Goal: Communication & Community: Answer question/provide support

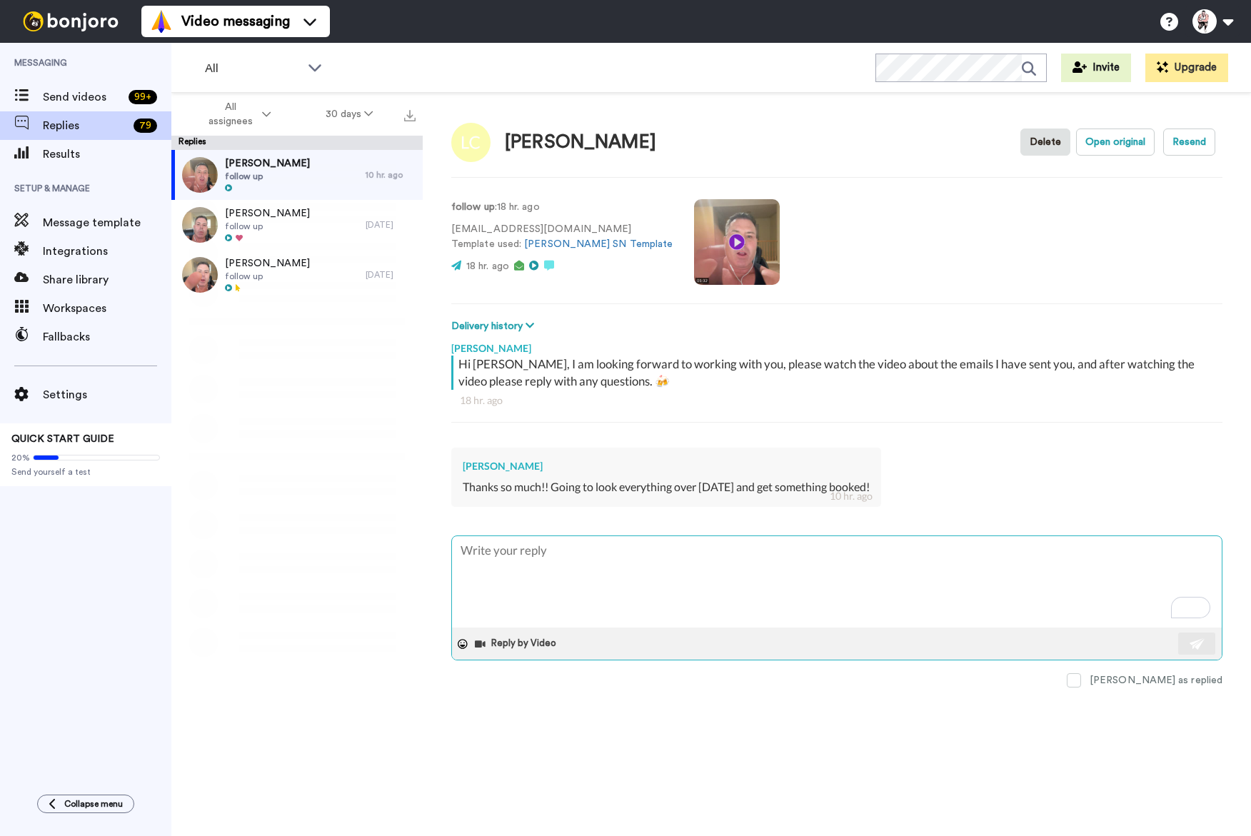
click at [510, 545] on textarea "To enrich screen reader interactions, please activate Accessibility in Grammarl…" at bounding box center [837, 581] width 770 height 91
type textarea "x"
type textarea "L"
type textarea "x"
type textarea "Le"
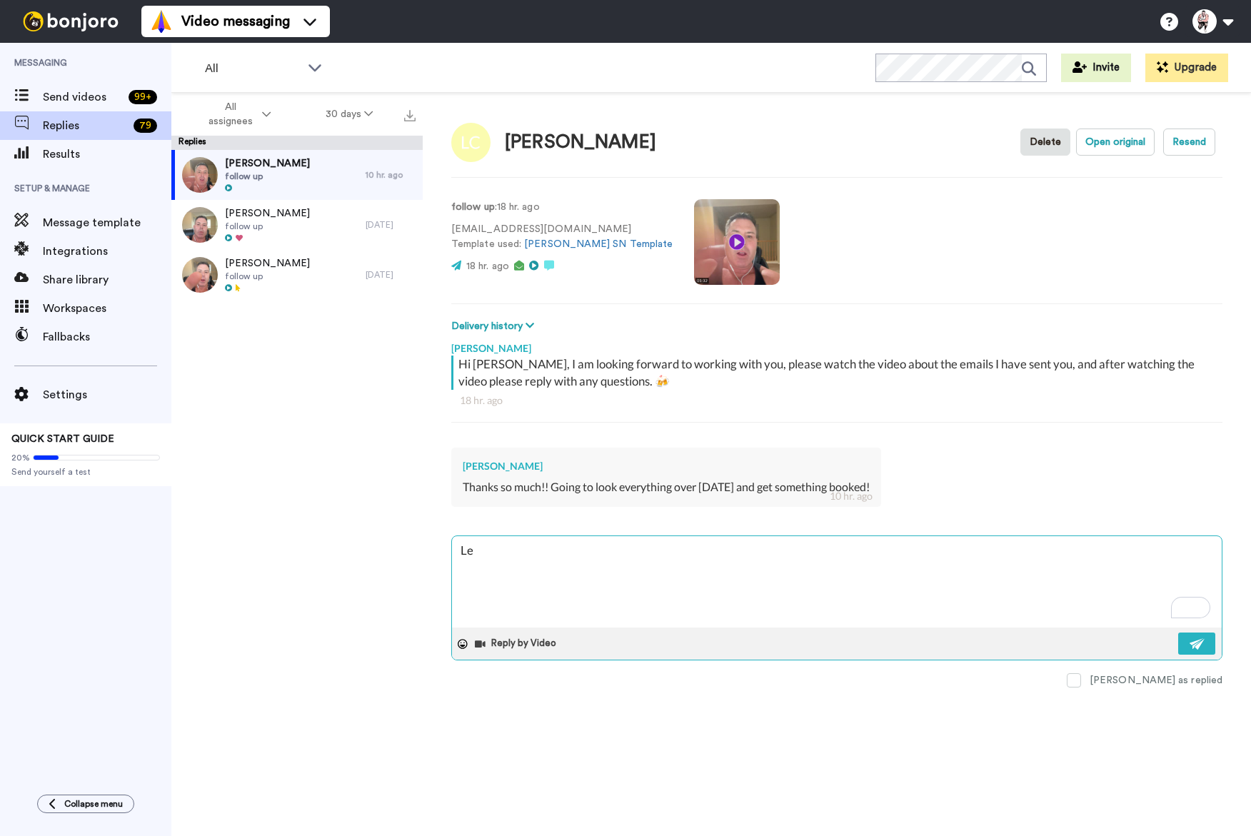
type textarea "x"
type textarea "Lea"
type textarea "x"
type textarea "[PERSON_NAME]"
type textarea "x"
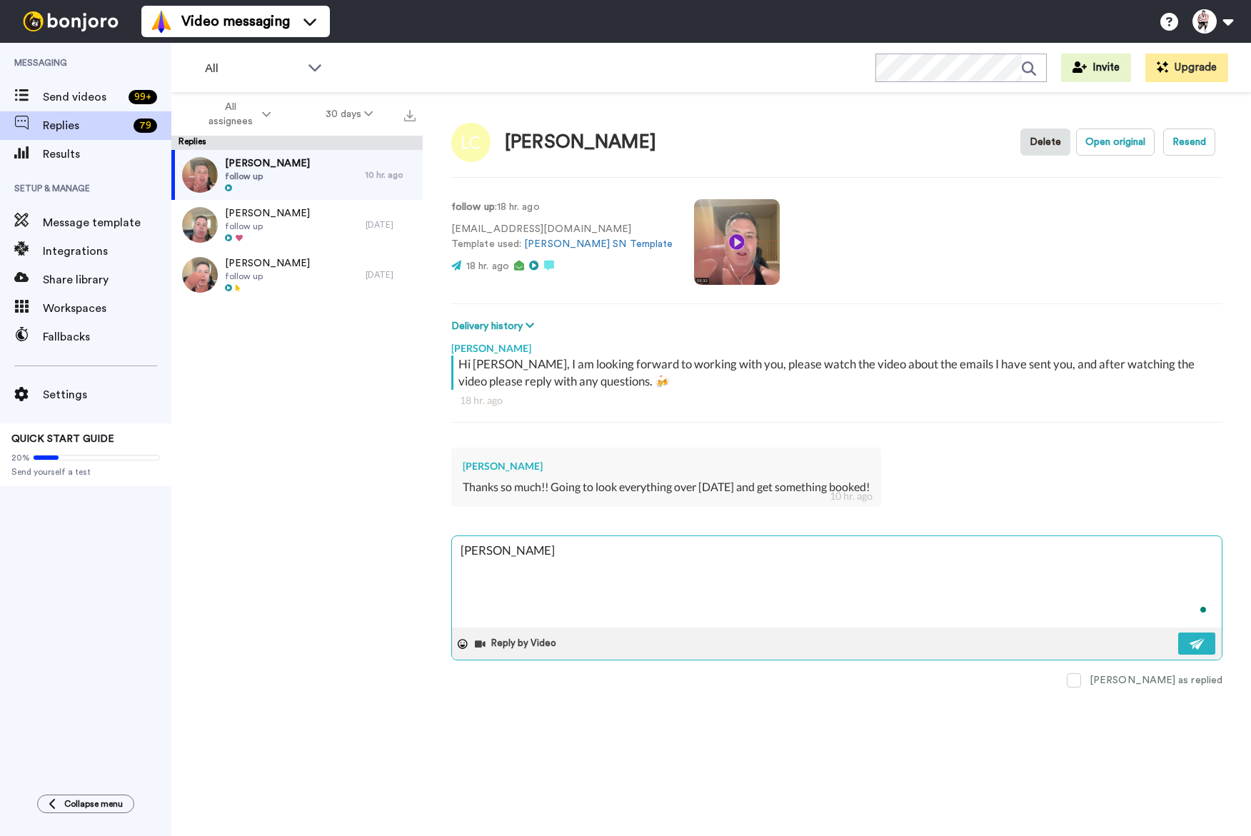
type textarea "[PERSON_NAME],"
type textarea "x"
type textarea "[PERSON_NAME],"
type textarea "x"
type textarea "[PERSON_NAME],"
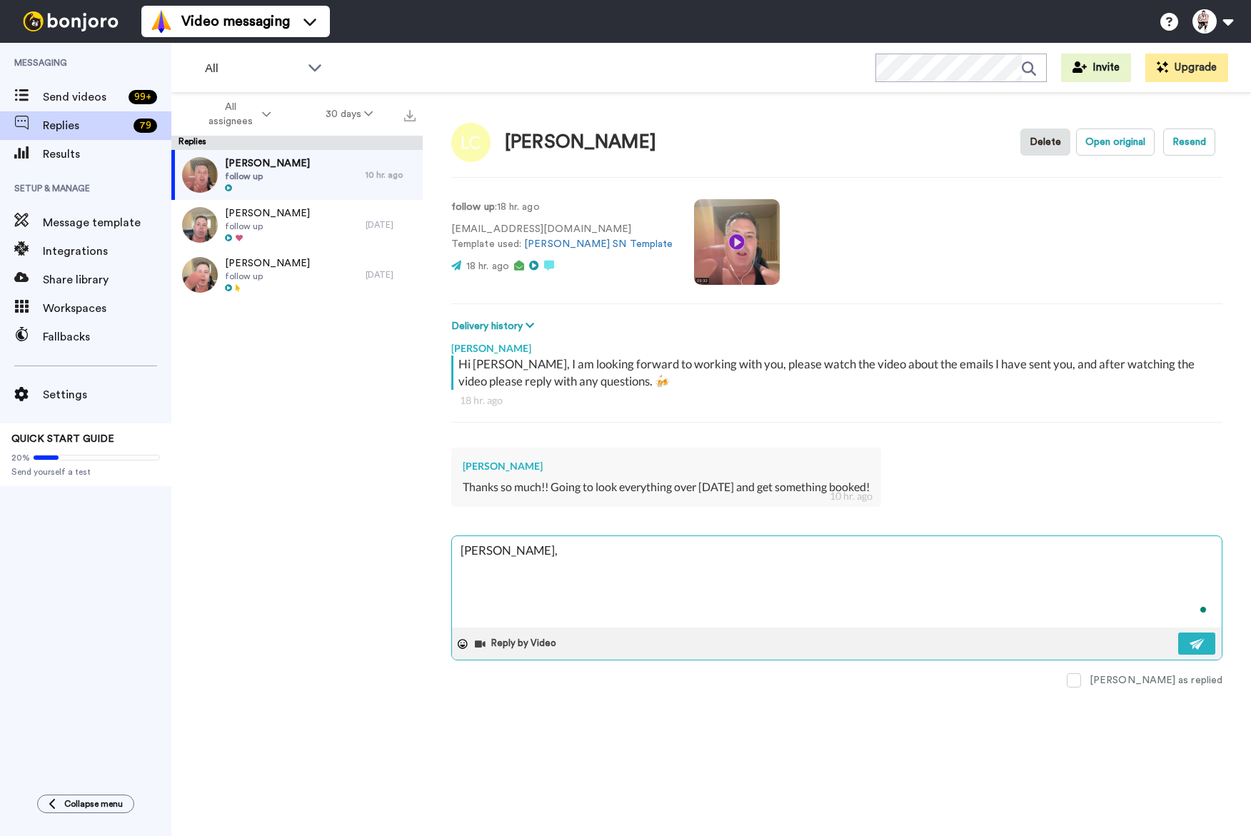
type textarea "x"
type textarea "[PERSON_NAME], S"
type textarea "x"
type textarea "[PERSON_NAME], So"
type textarea "x"
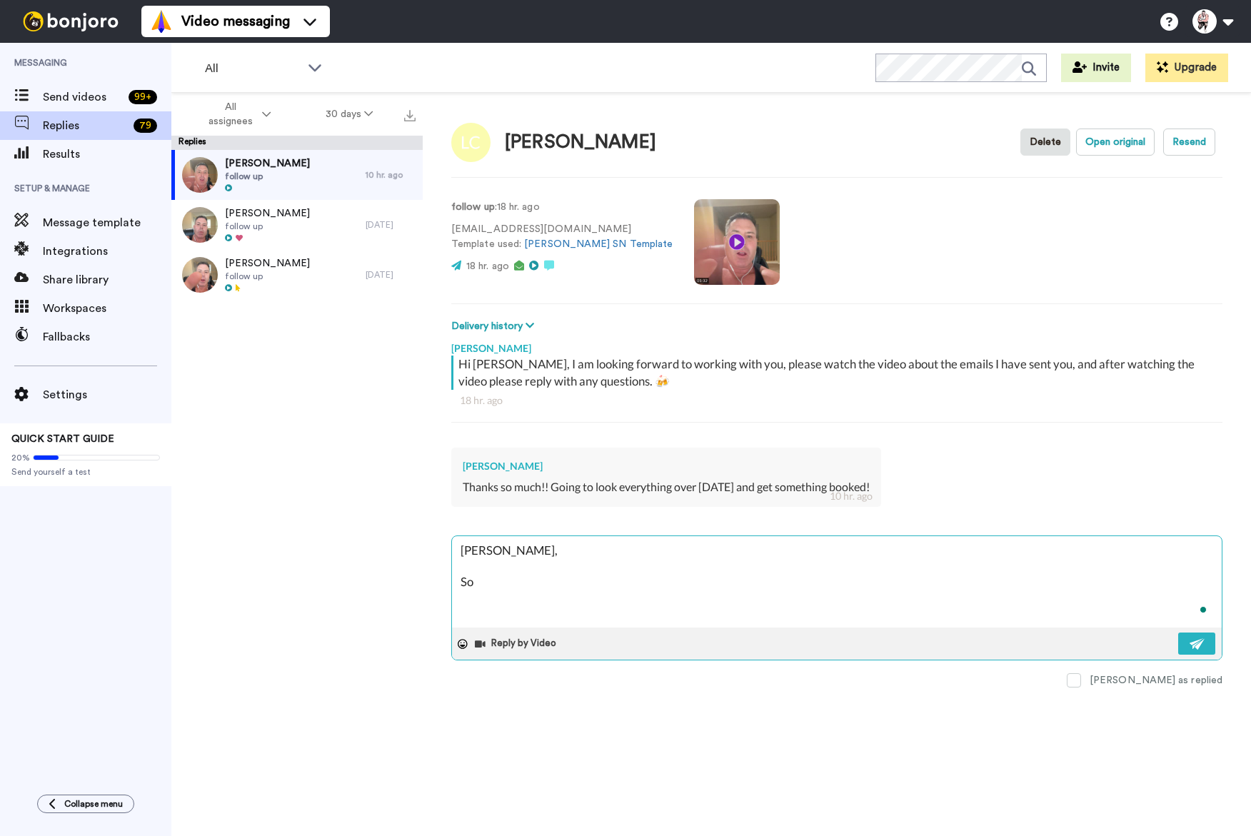
type textarea "[PERSON_NAME], Sou"
type textarea "x"
type textarea "[PERSON_NAME], [GEOGRAPHIC_DATA]"
type textarea "x"
type textarea "[PERSON_NAME], Sound"
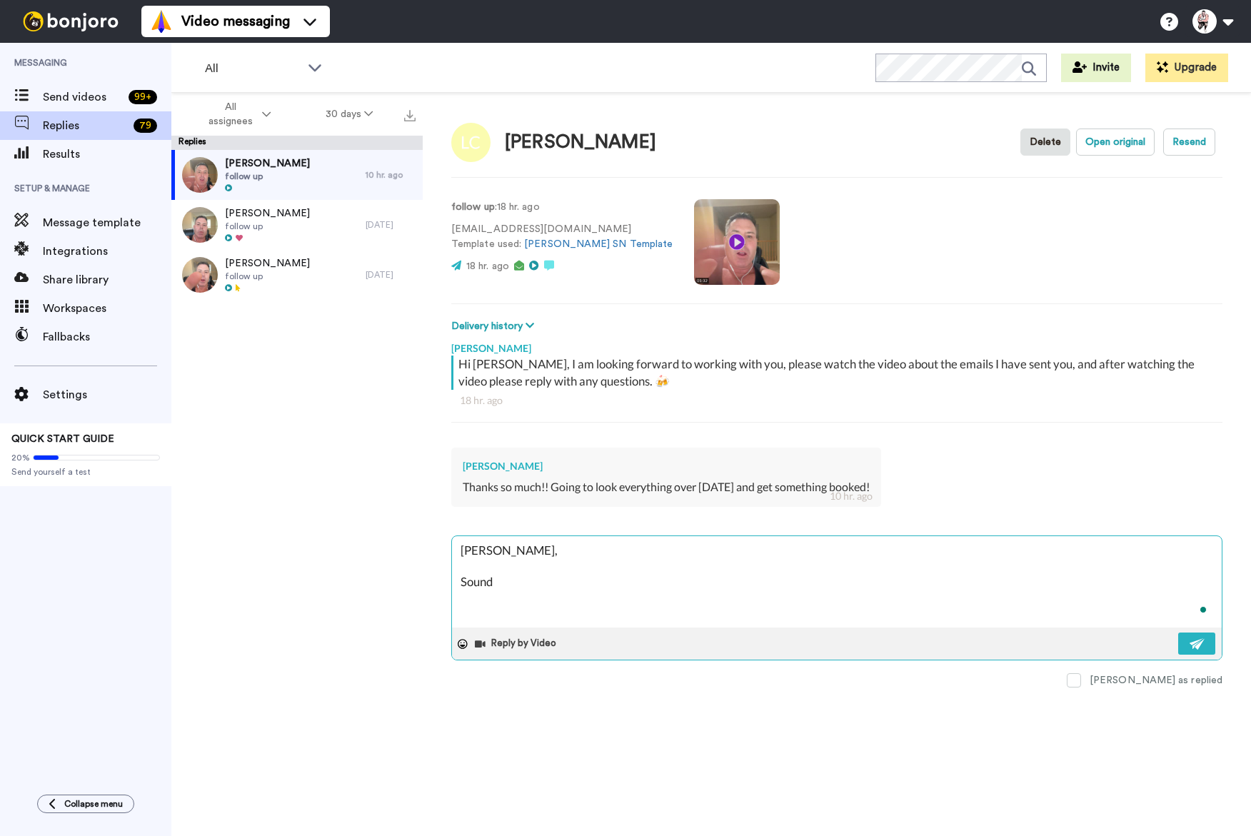
type textarea "x"
type textarea "[PERSON_NAME], Sounds"
type textarea "x"
type textarea "[PERSON_NAME], Sounds"
type textarea "x"
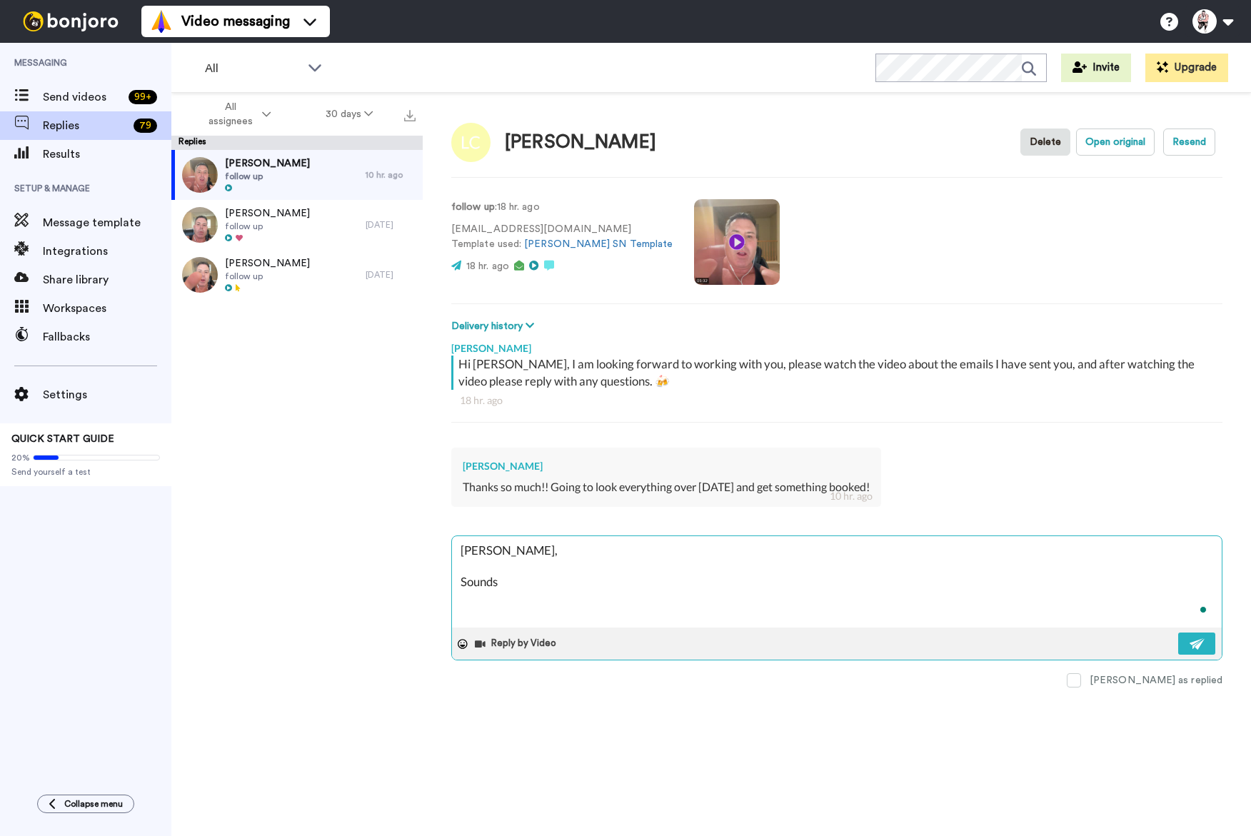
type textarea "[PERSON_NAME], Sounds g"
type textarea "x"
type textarea "[PERSON_NAME], Sounds go"
type textarea "x"
type textarea "[PERSON_NAME], Sounds goo"
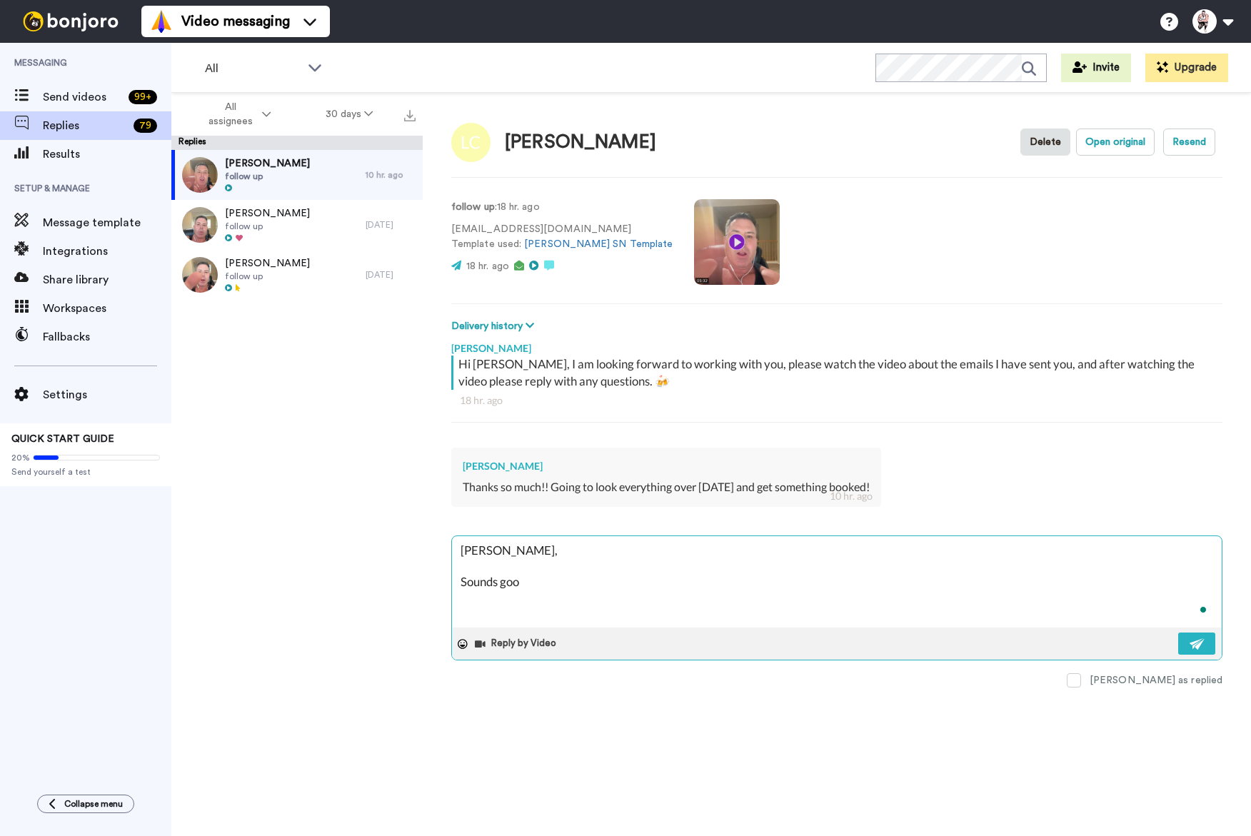
type textarea "x"
type textarea "[PERSON_NAME], Sounds go"
type textarea "x"
type textarea "[PERSON_NAME], Sounds g"
type textarea "x"
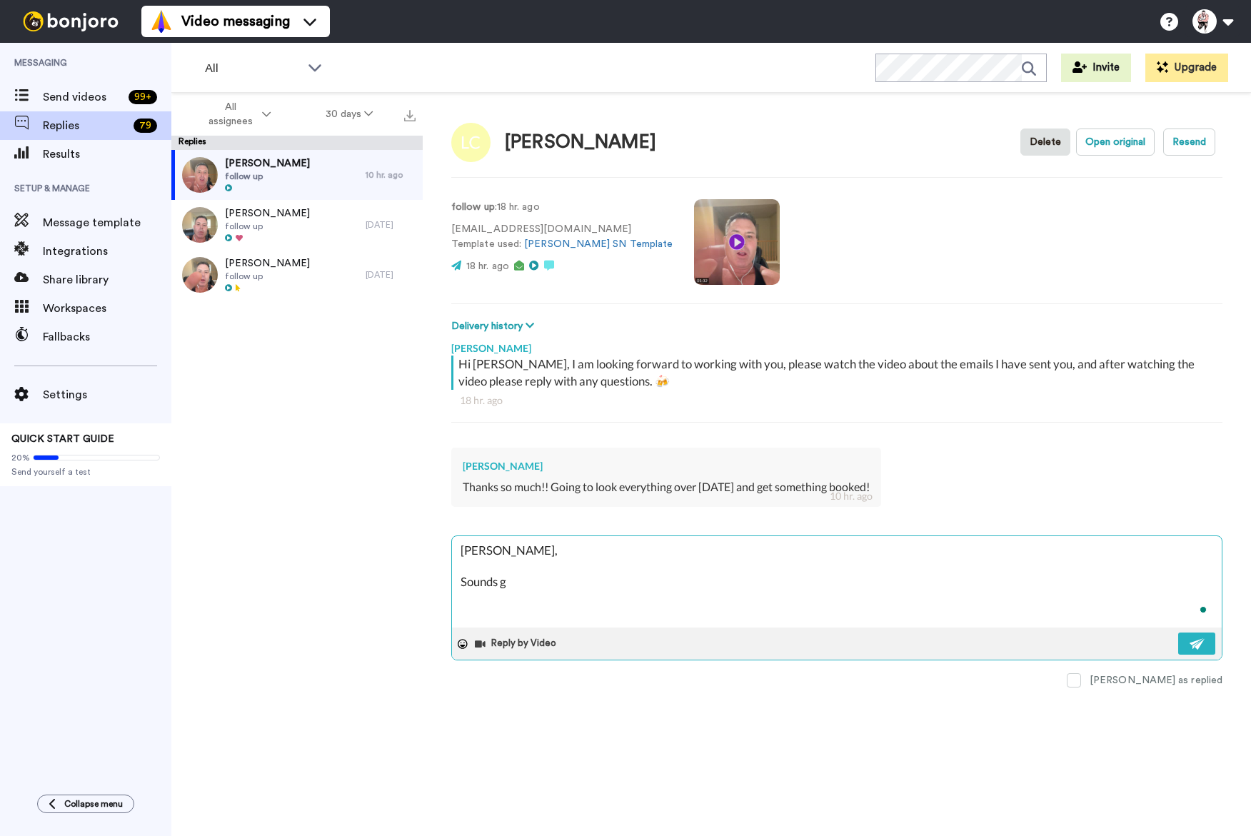
type textarea "[PERSON_NAME], Sounds"
type textarea "x"
type textarea "[PERSON_NAME], Sounds g"
type textarea "x"
type textarea "[PERSON_NAME], Sounds go"
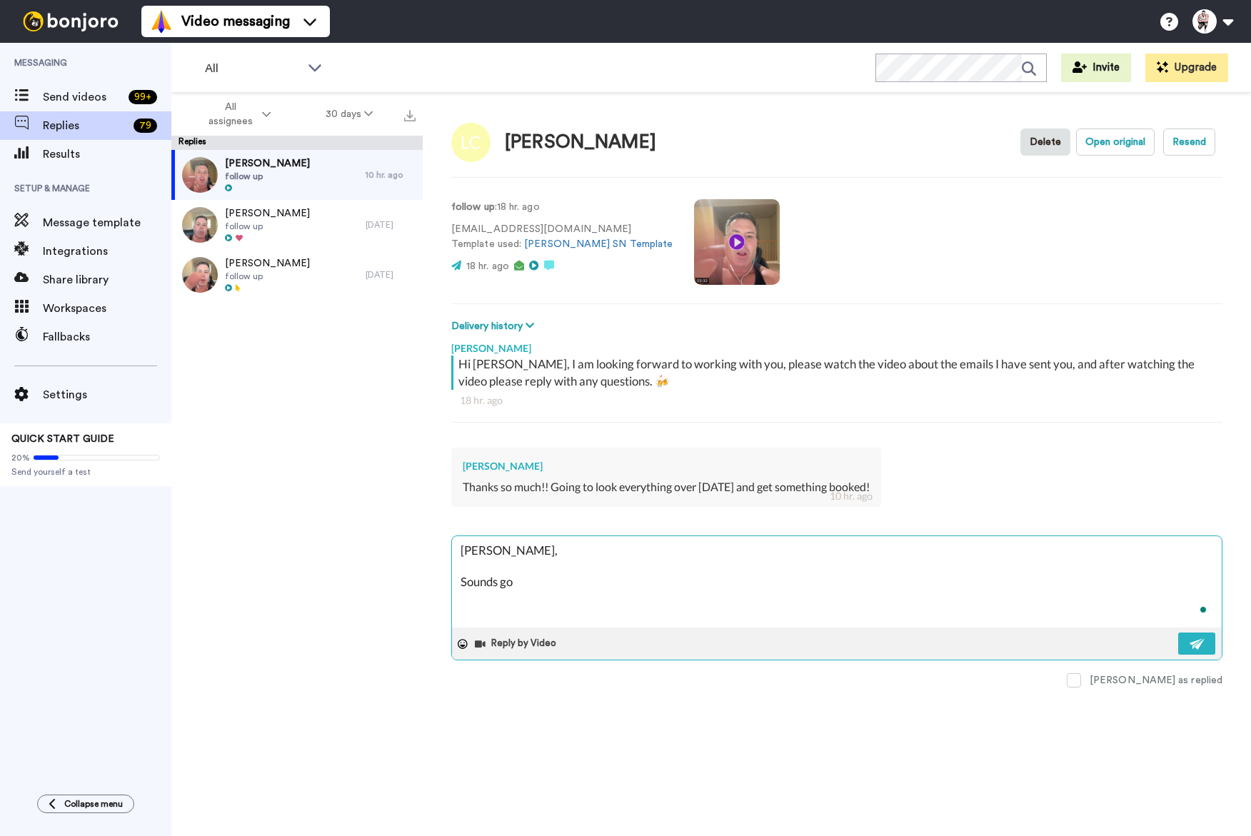
type textarea "x"
type textarea "[PERSON_NAME], Sounds goo"
type textarea "x"
type textarea "[PERSON_NAME], Sounds good"
type textarea "x"
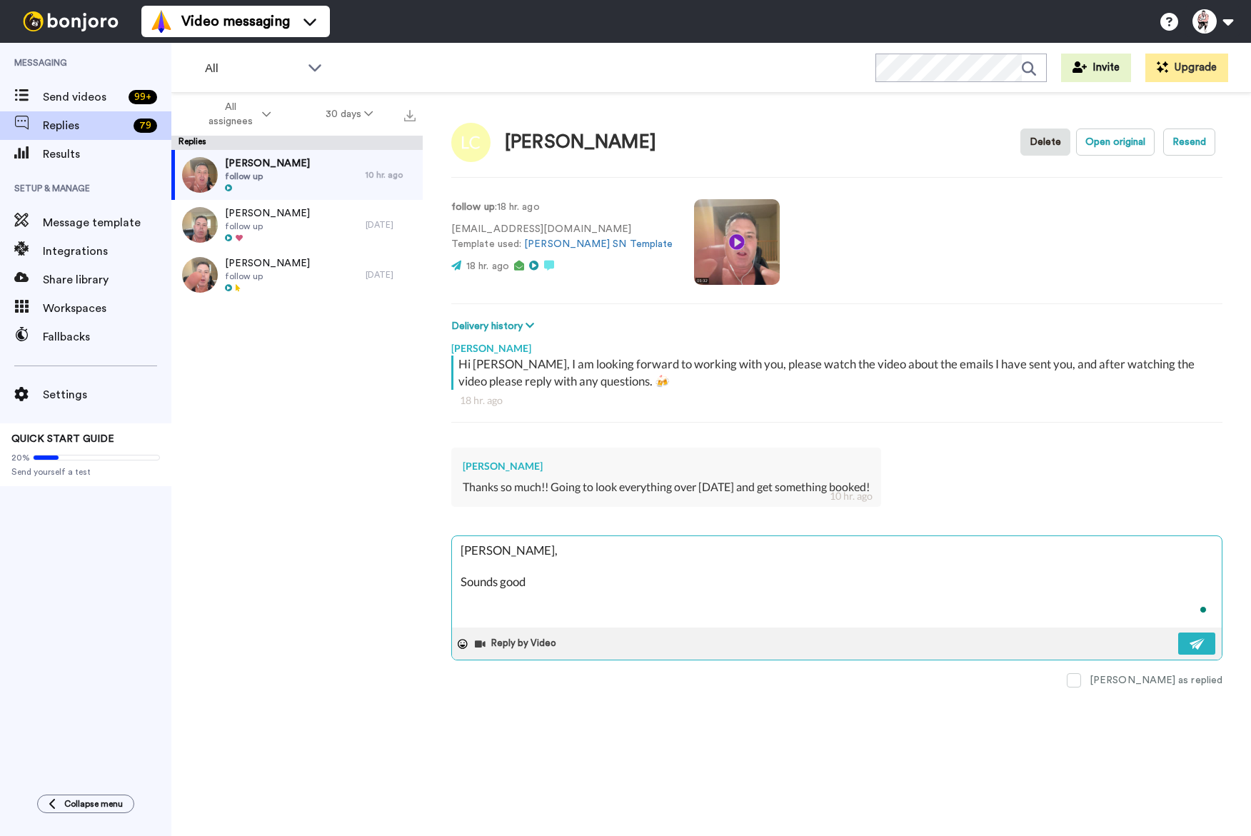
type textarea "[PERSON_NAME], Sounds good"
type textarea "x"
type textarea "[PERSON_NAME], Sounds good"
type textarea "x"
type textarea "[PERSON_NAME], Sounds good,"
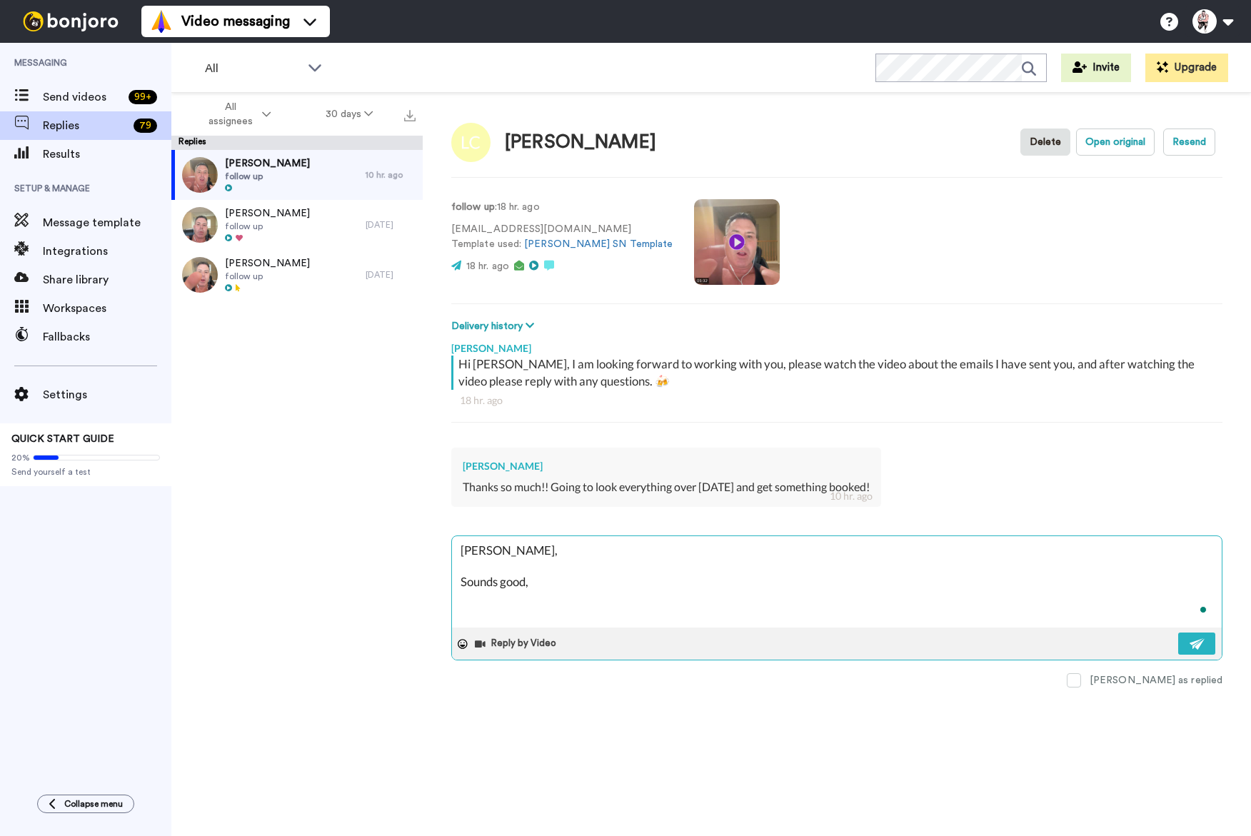
type textarea "x"
type textarea "[PERSON_NAME], Sounds good,"
type textarea "x"
type textarea "[PERSON_NAME], Sounds good, t"
type textarea "x"
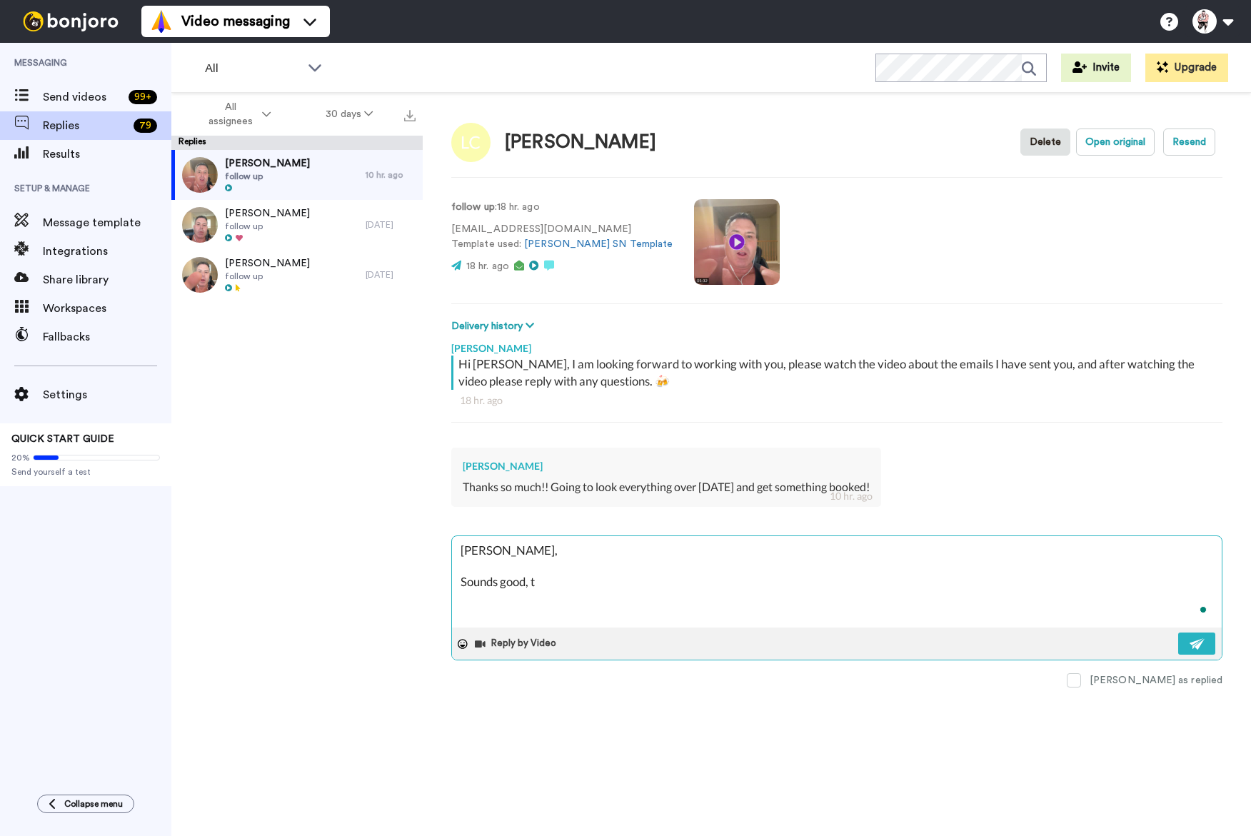
type textarea "[PERSON_NAME], Sounds good, th"
type textarea "x"
type textarea "[PERSON_NAME], Sounds good, tha"
type textarea "x"
type textarea "[PERSON_NAME], Sounds good, than"
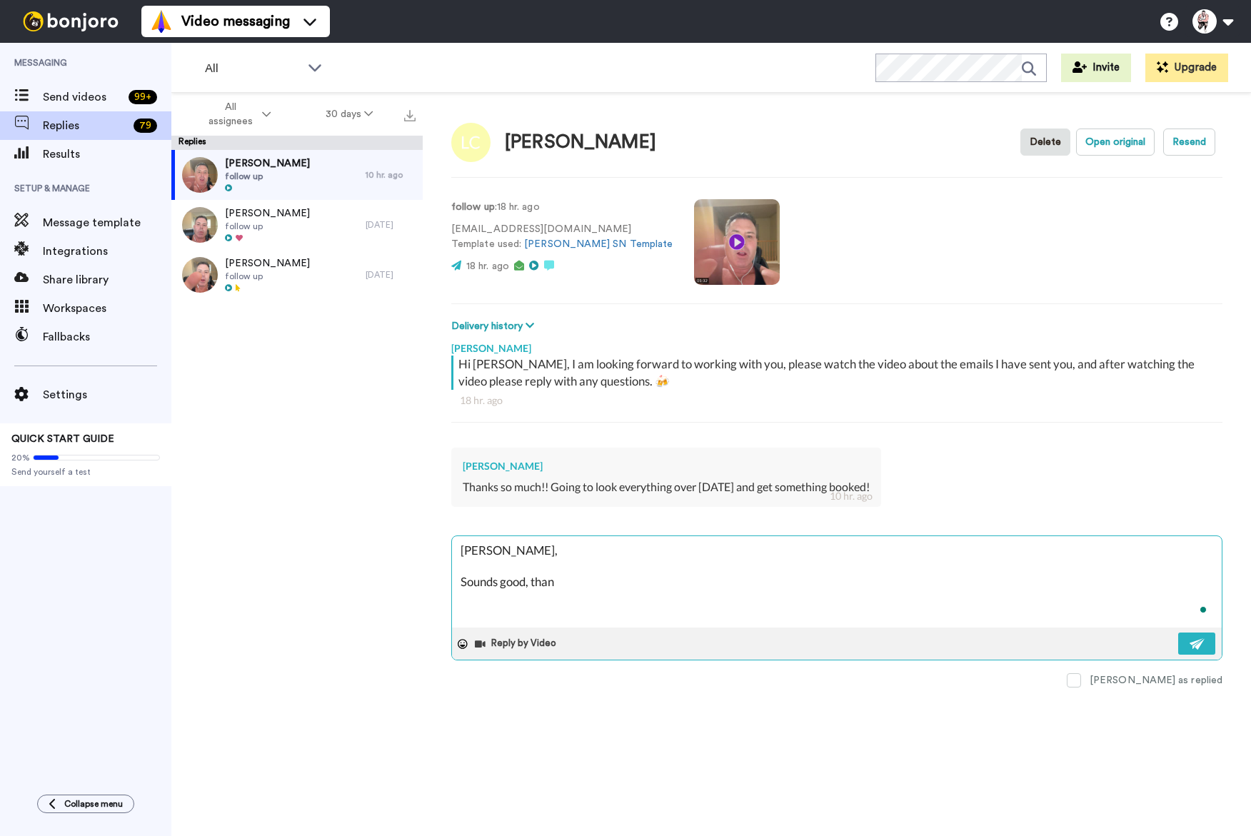
type textarea "x"
type textarea "[PERSON_NAME], Sounds good, thank"
type textarea "x"
type textarea "[PERSON_NAME], Sounds good, thank"
type textarea "x"
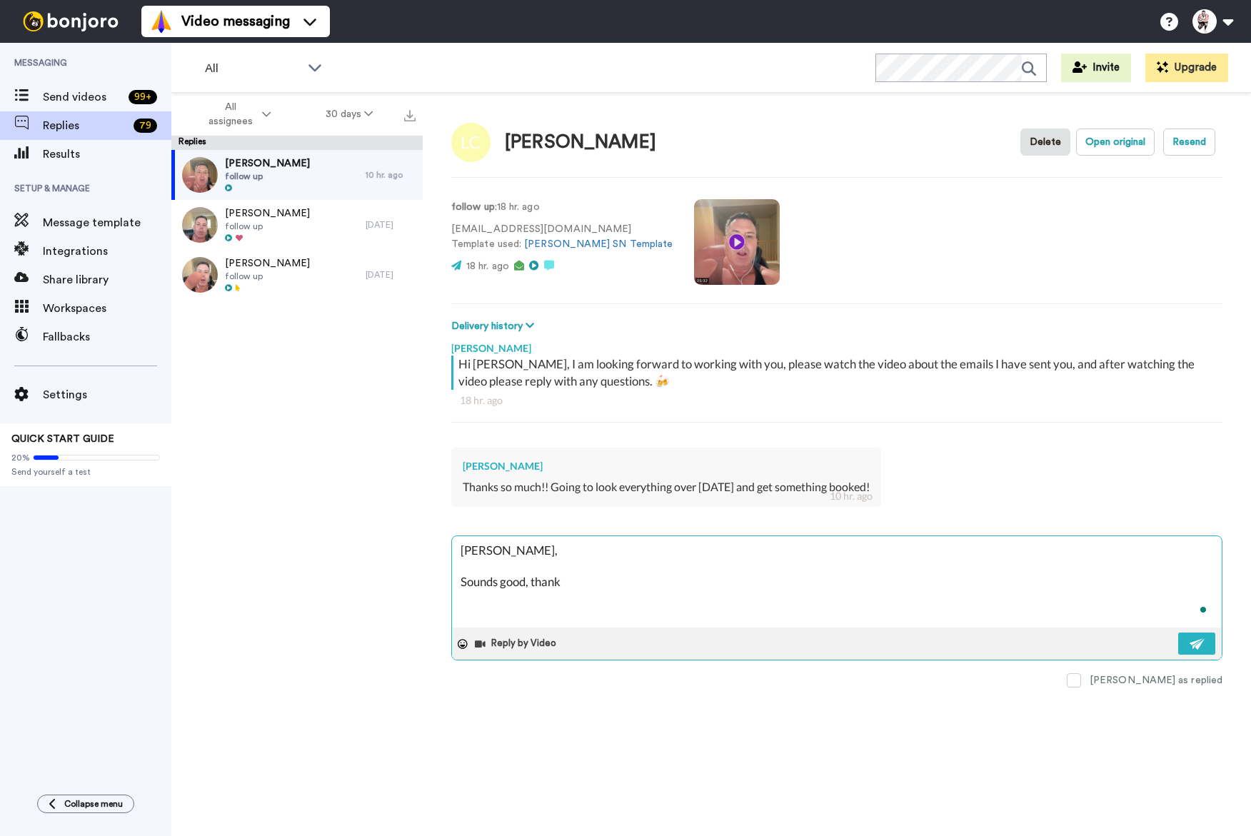
type textarea "[PERSON_NAME], Sounds good, thank y"
type textarea "x"
type textarea "[PERSON_NAME], Sounds good, thank [PERSON_NAME]"
type textarea "x"
type textarea "[PERSON_NAME], Sounds good, thank you"
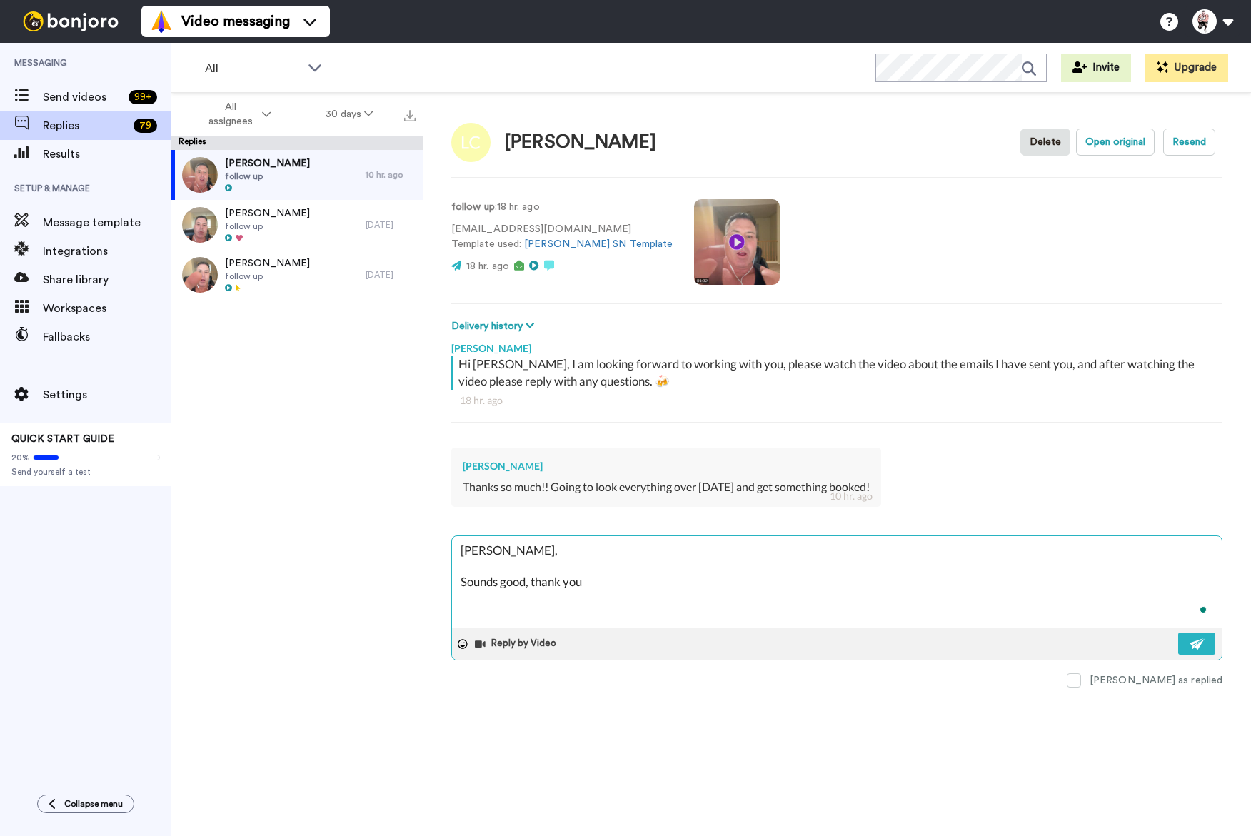
type textarea "x"
click at [1204, 625] on textarea "[PERSON_NAME], Sounds good, thank you" at bounding box center [837, 581] width 770 height 91
type textarea "[PERSON_NAME], Sounds good, thank you"
click at [1199, 638] on img at bounding box center [1197, 643] width 16 height 11
type textarea "x"
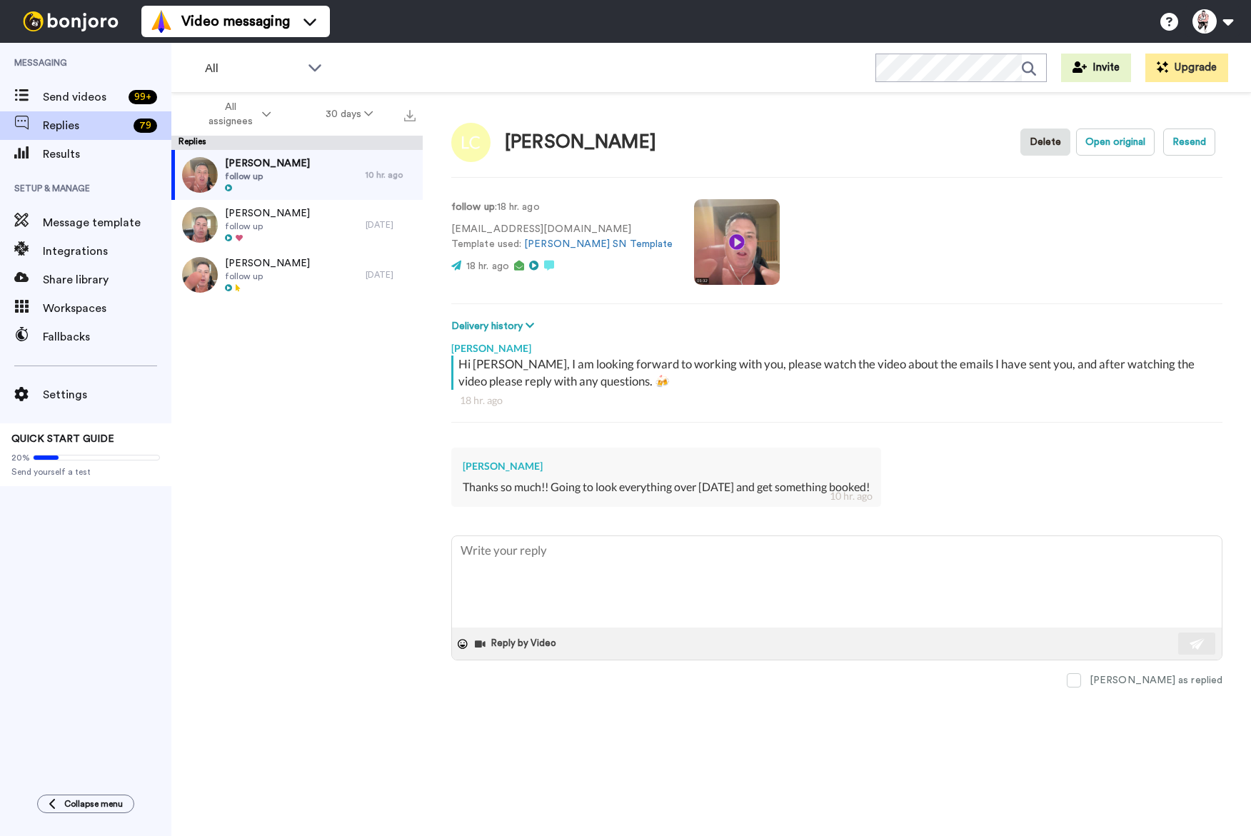
type textarea "x"
